Goal: Task Accomplishment & Management: Manage account settings

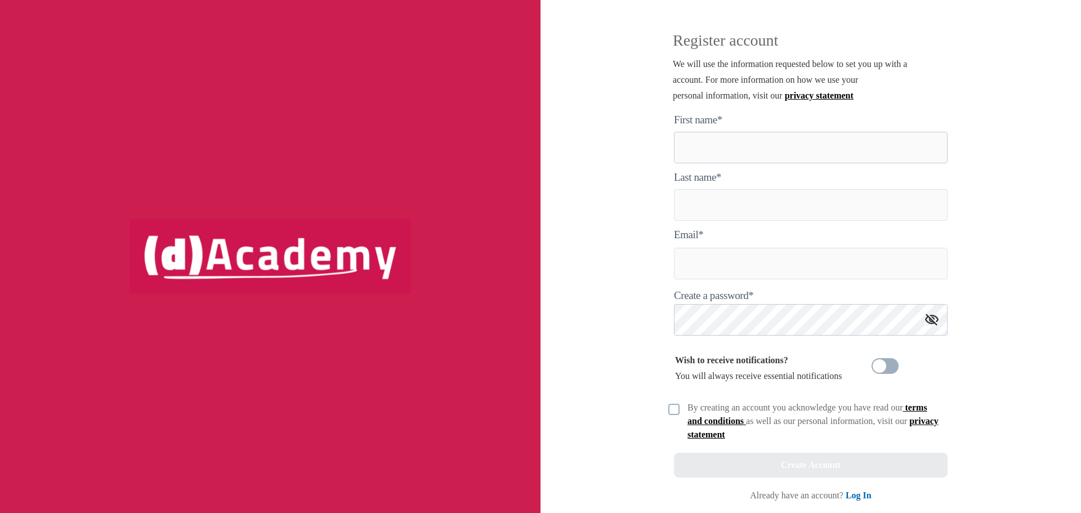
click at [762, 148] on here "text" at bounding box center [811, 148] width 274 height 32
type here "*******"
type input "*********"
type input "**********"
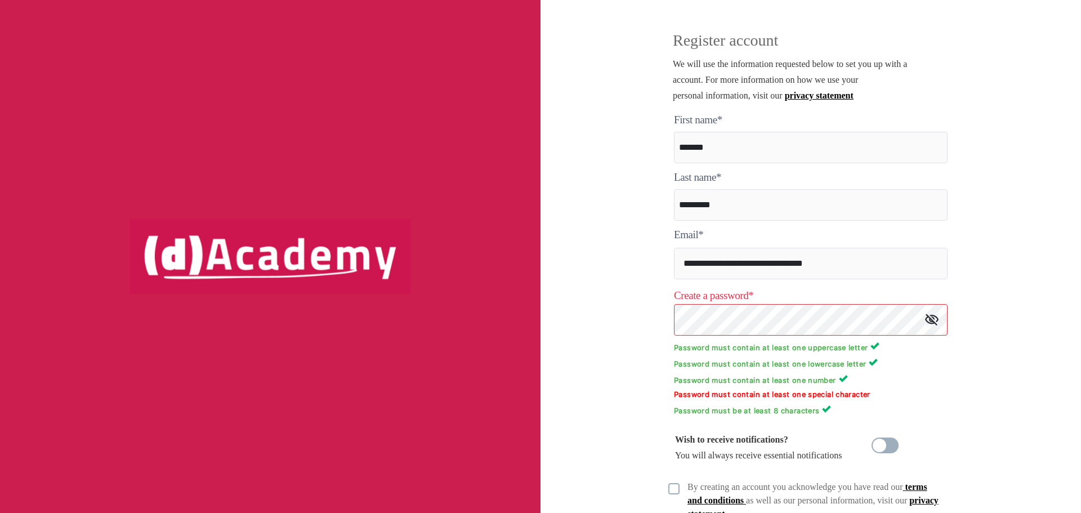
click at [933, 320] on img at bounding box center [932, 320] width 14 height 12
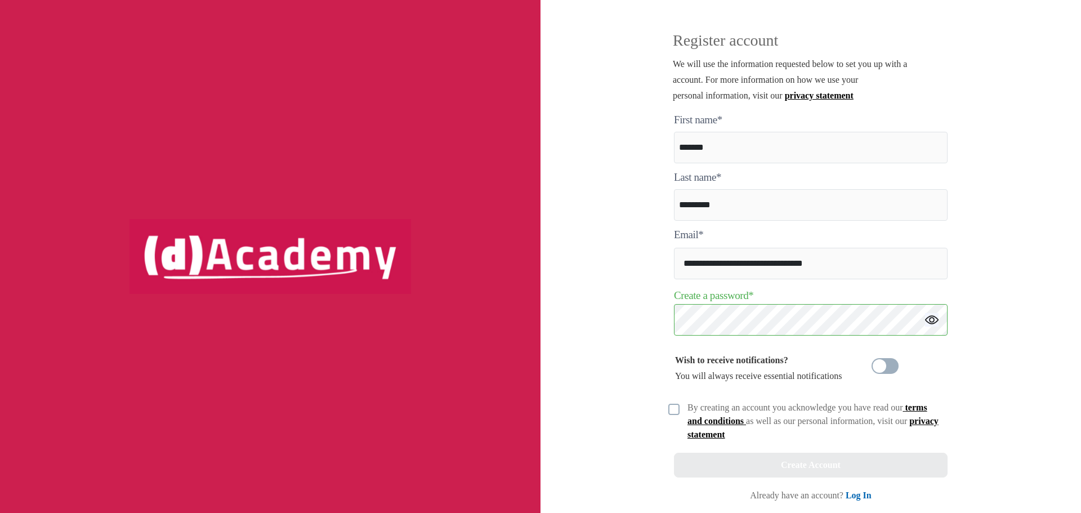
click at [1005, 315] on div "**********" at bounding box center [811, 256] width 541 height 513
click at [669, 411] on img at bounding box center [674, 409] width 11 height 11
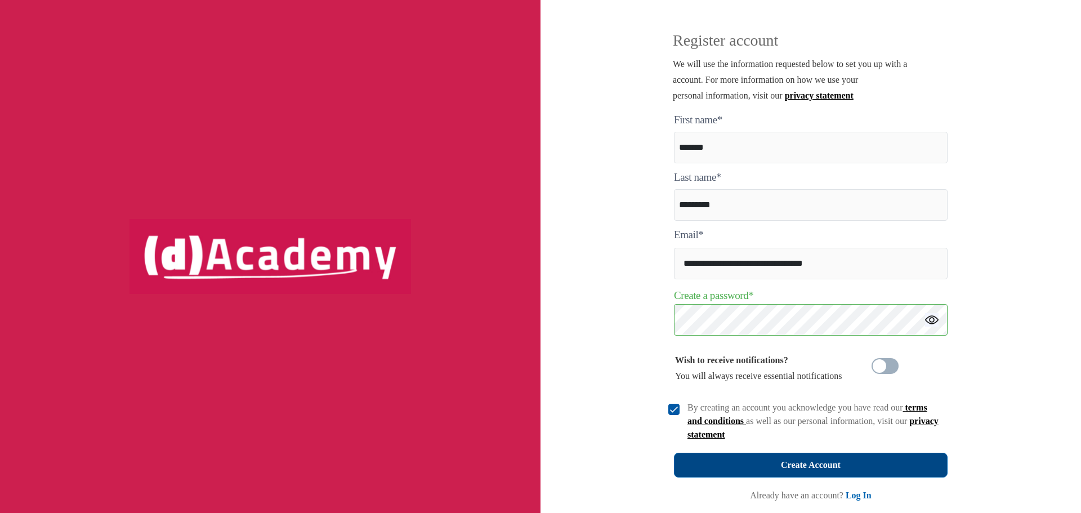
click at [803, 467] on div "Create Account" at bounding box center [811, 465] width 60 height 16
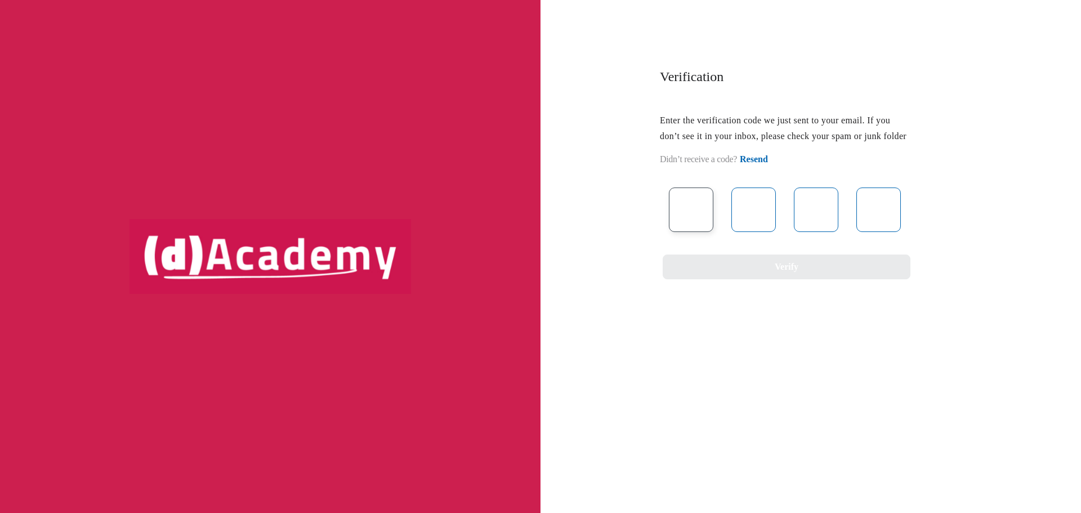
click at [692, 231] on input "text" at bounding box center [691, 210] width 44 height 44
type input "*"
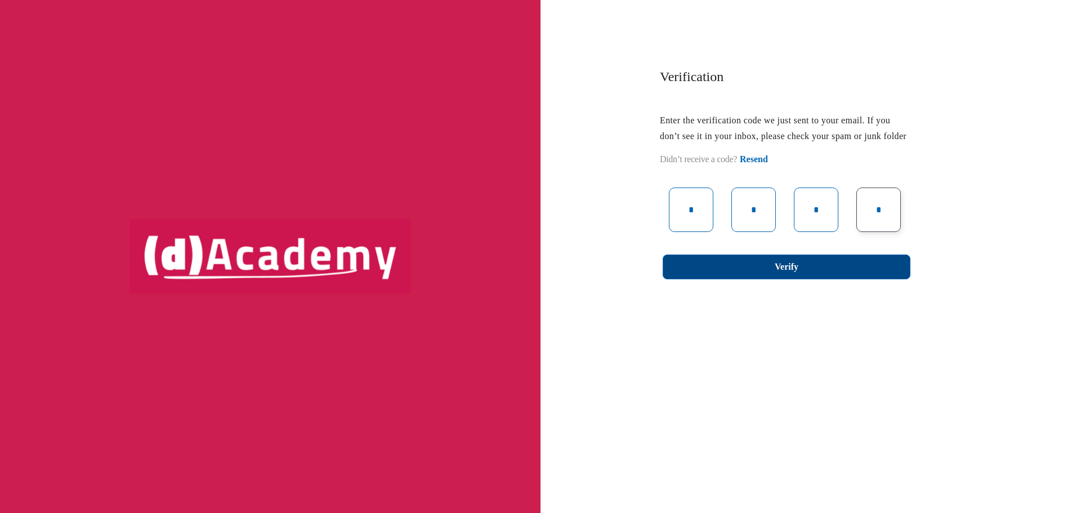
type input "*"
click at [774, 279] on button "Verify" at bounding box center [787, 267] width 248 height 25
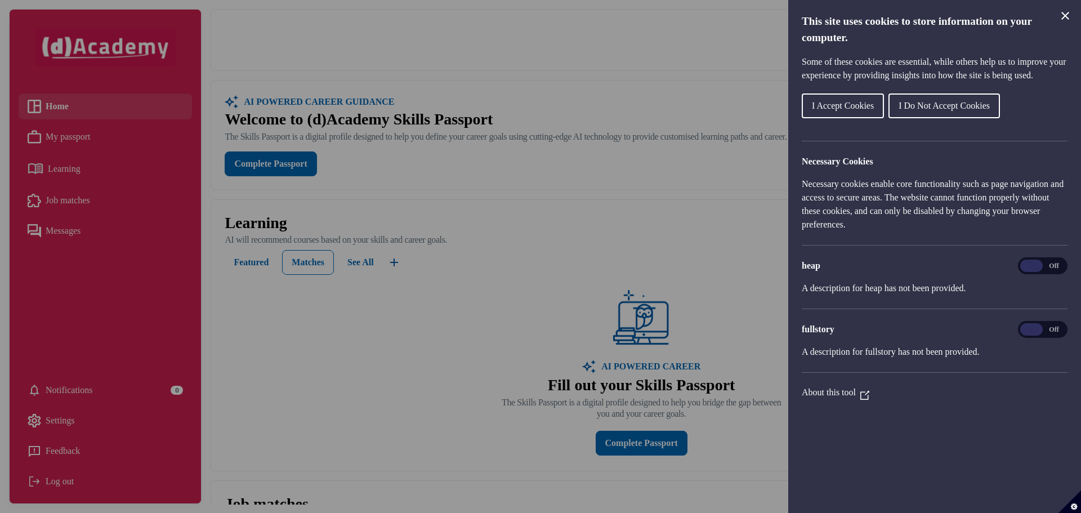
click at [847, 110] on span "I Accept Cookies" at bounding box center [843, 106] width 62 height 10
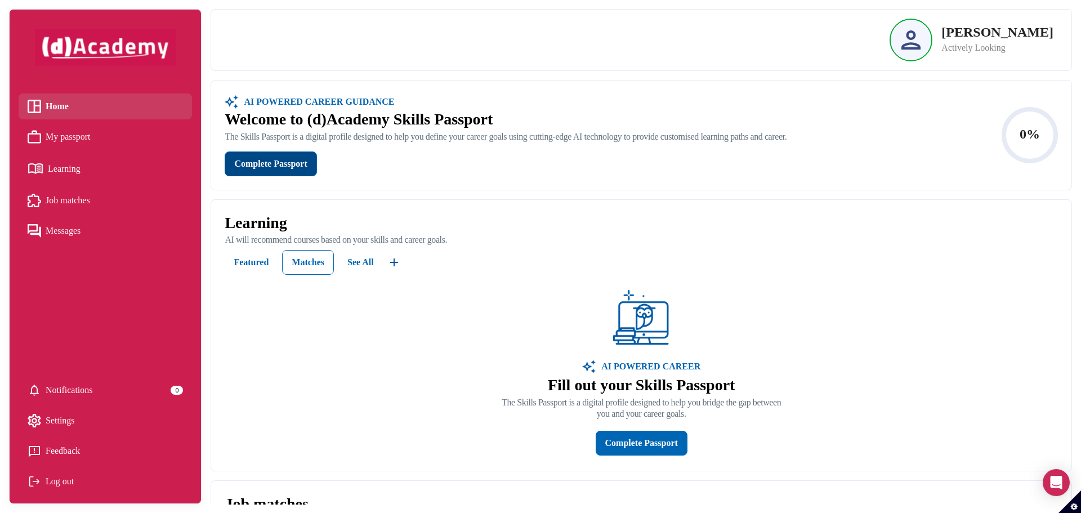
click at [285, 171] on div "Complete Passport" at bounding box center [270, 164] width 73 height 16
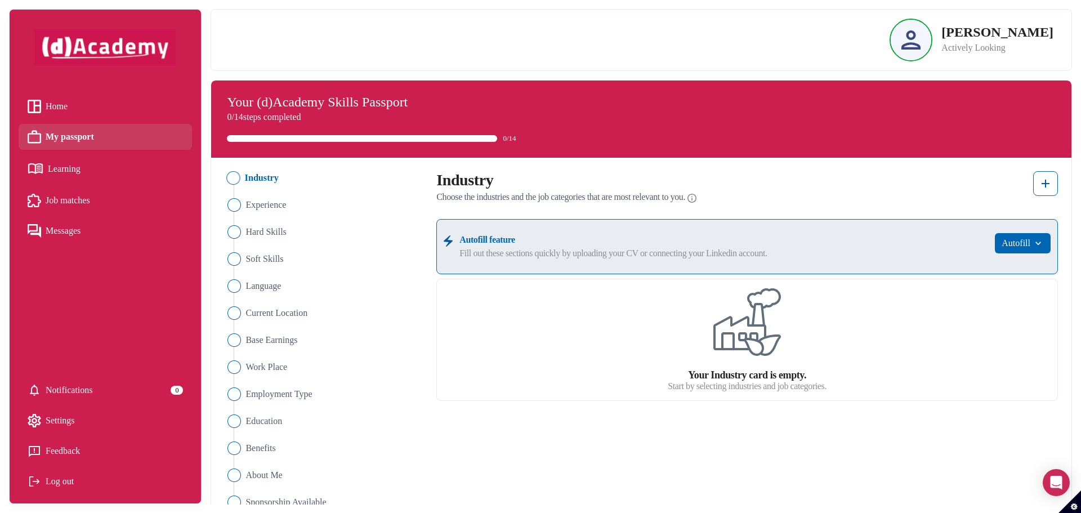
click at [967, 50] on p "Actively Looking" at bounding box center [998, 48] width 112 height 14
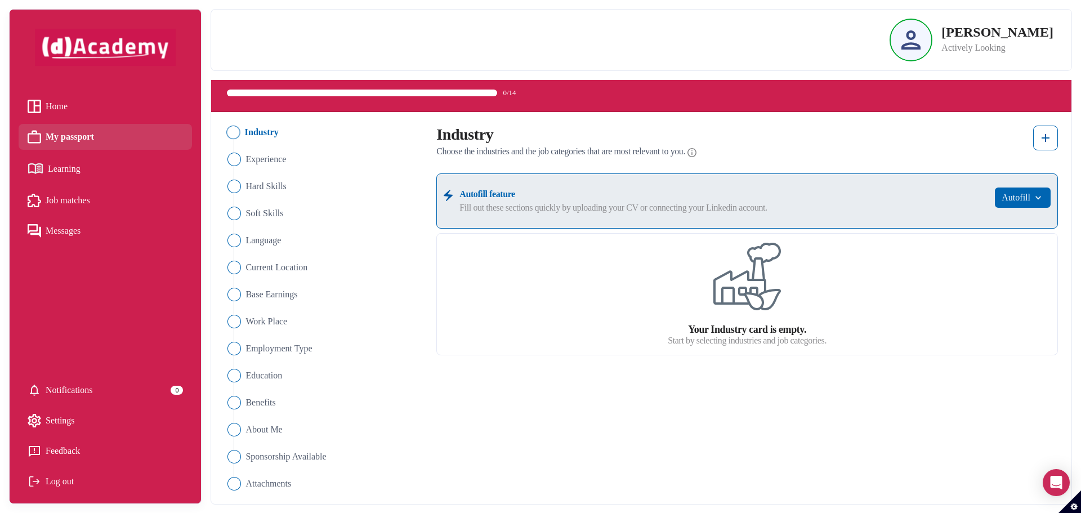
click at [981, 50] on p "Actively Looking" at bounding box center [998, 48] width 112 height 14
click at [975, 31] on p "Michiel Vermandel" at bounding box center [998, 32] width 112 height 14
click at [971, 56] on div "Michiel Vermandel Actively Looking" at bounding box center [972, 40] width 164 height 43
click at [53, 110] on span "Home" at bounding box center [57, 106] width 22 height 17
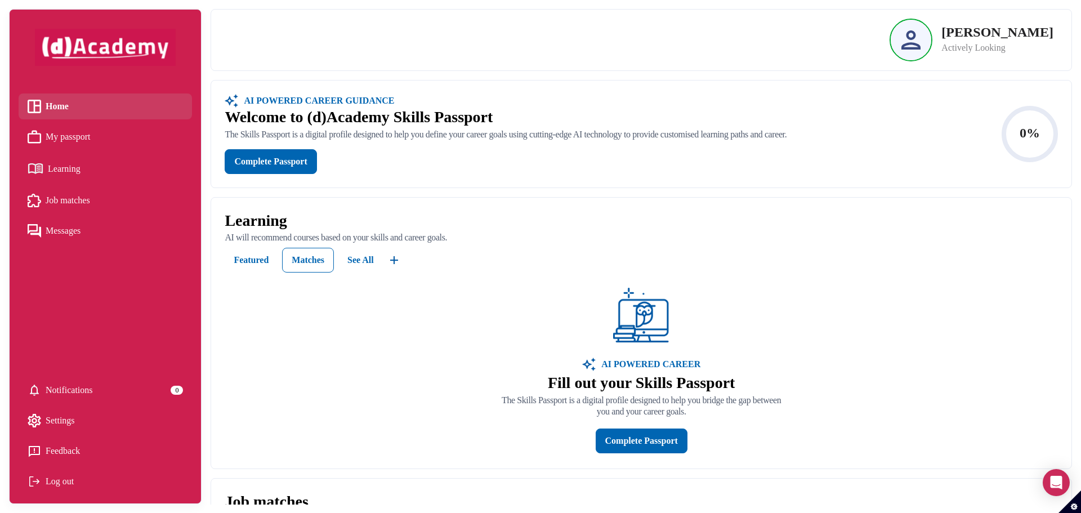
click at [967, 47] on p "Actively Looking" at bounding box center [998, 48] width 112 height 14
drag, startPoint x: 953, startPoint y: 47, endPoint x: 1025, endPoint y: 47, distance: 71.5
click at [1025, 47] on p "Actively Looking" at bounding box center [998, 48] width 112 height 14
click at [1031, 48] on p "Actively Looking" at bounding box center [998, 48] width 112 height 14
click at [967, 47] on p "Actively Looking" at bounding box center [998, 48] width 112 height 14
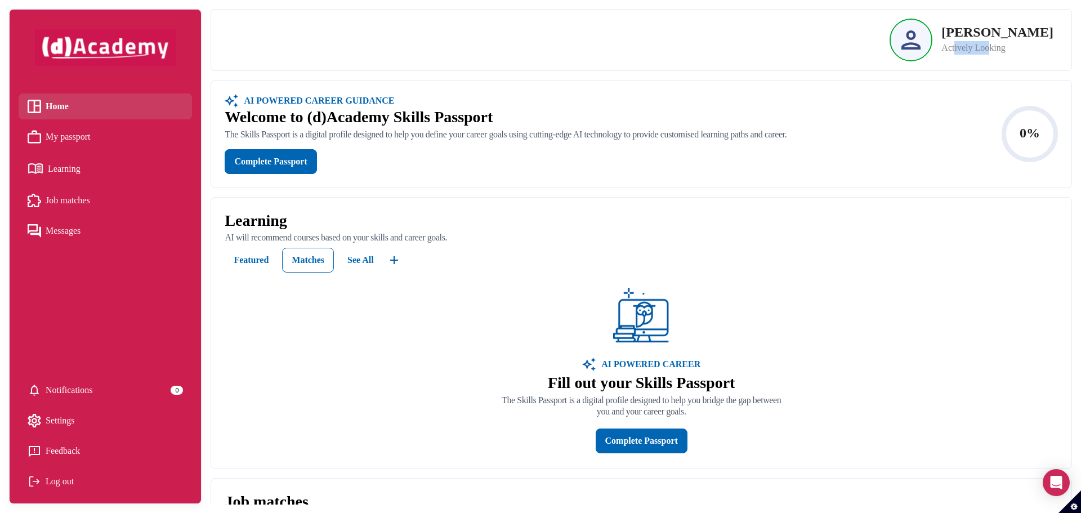
drag, startPoint x: 948, startPoint y: 47, endPoint x: 985, endPoint y: 47, distance: 36.6
click at [985, 47] on p "Actively Looking" at bounding box center [998, 48] width 112 height 14
click at [904, 42] on img at bounding box center [911, 39] width 19 height 19
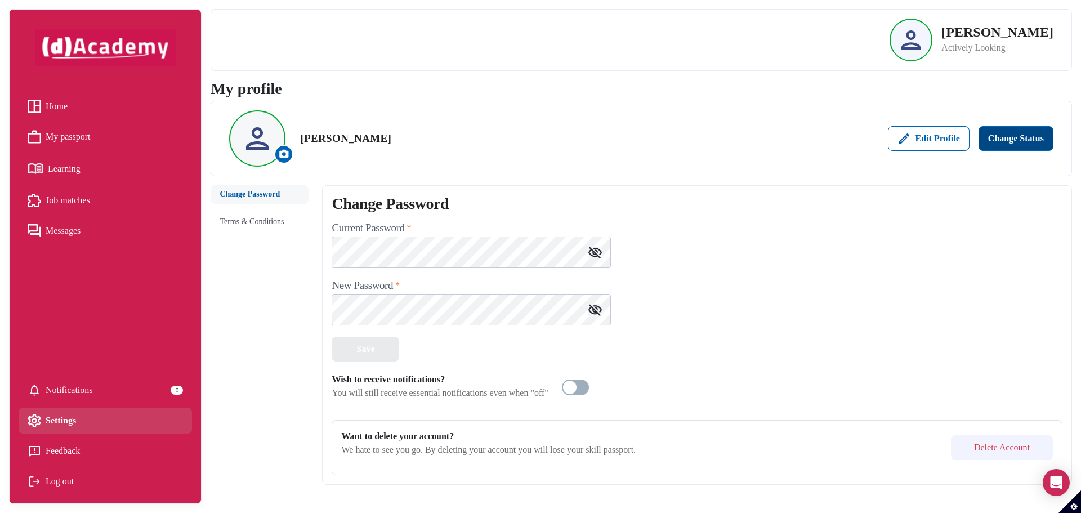
click at [1027, 137] on div "Change Status" at bounding box center [1016, 139] width 56 height 14
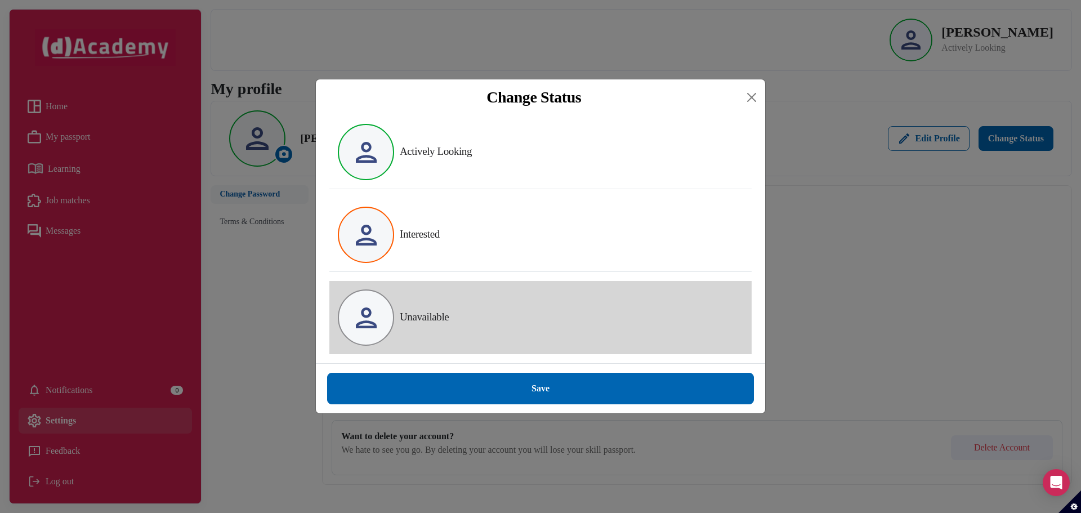
click at [414, 318] on label "Unavailable" at bounding box center [424, 317] width 49 height 12
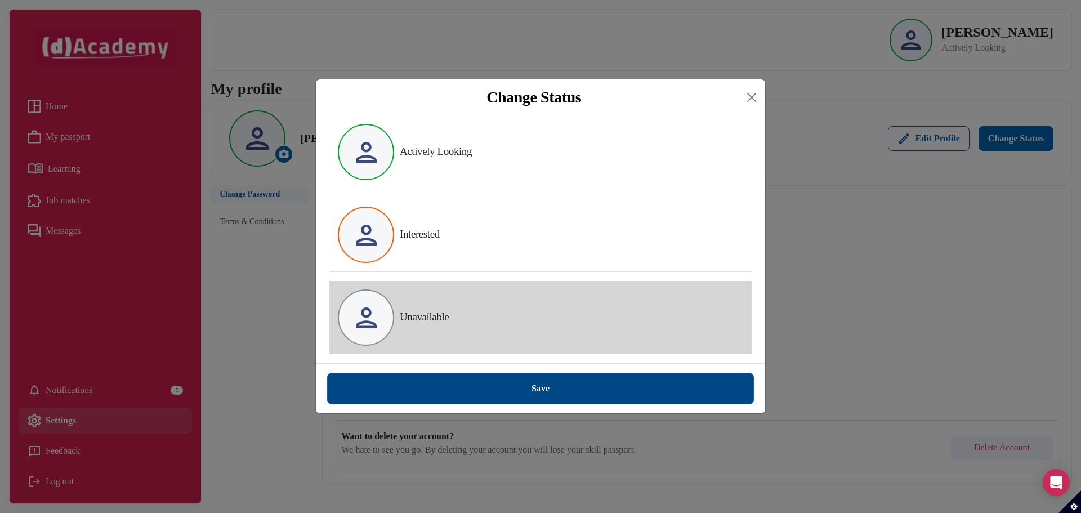
click at [527, 388] on button "Save" at bounding box center [540, 389] width 427 height 32
